Goal: Find specific page/section: Find specific page/section

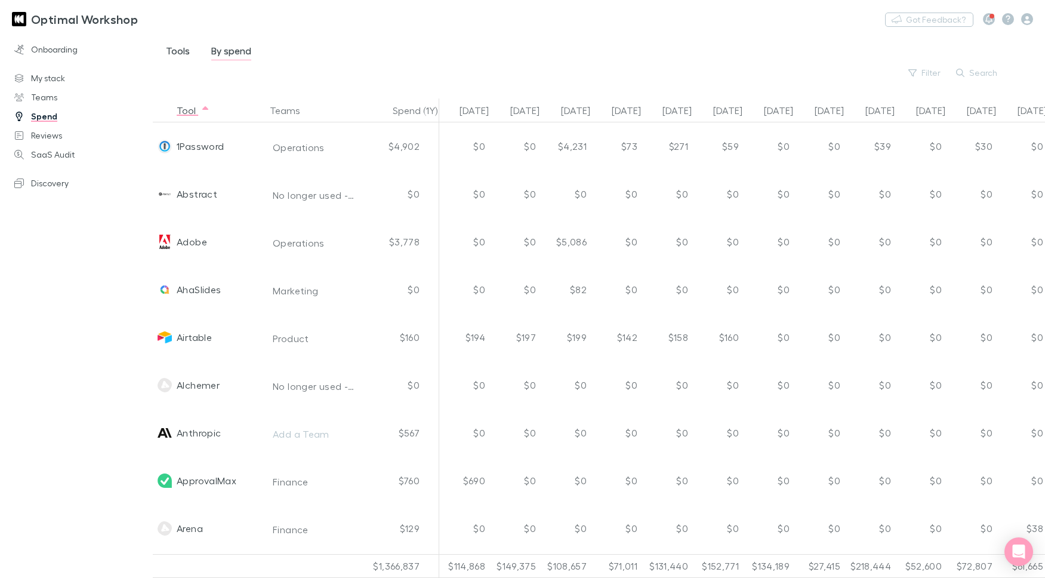
click at [184, 50] on span "Tools" at bounding box center [178, 53] width 24 height 16
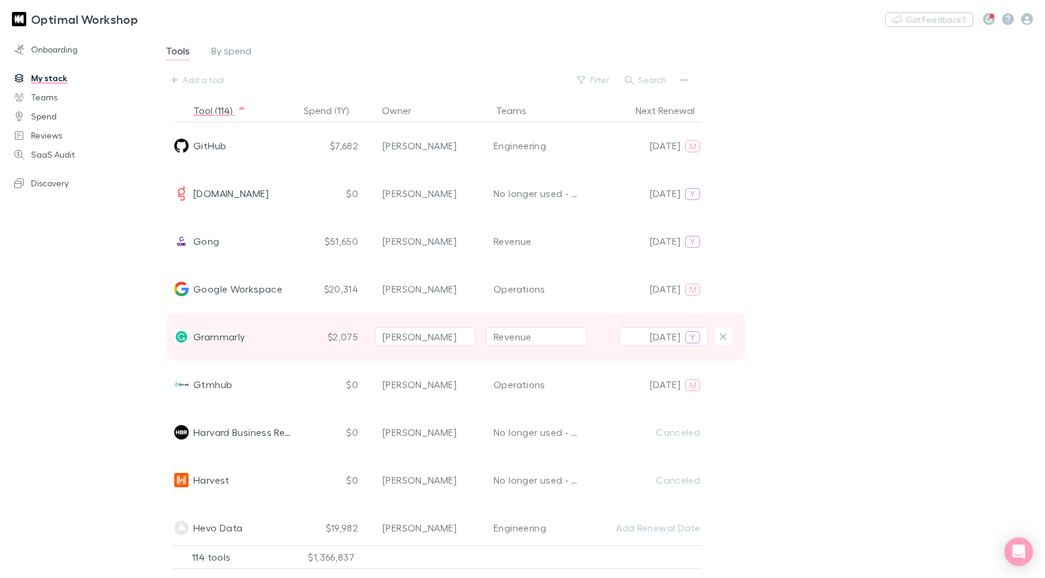
scroll to position [1981, 0]
